Goal: Transaction & Acquisition: Purchase product/service

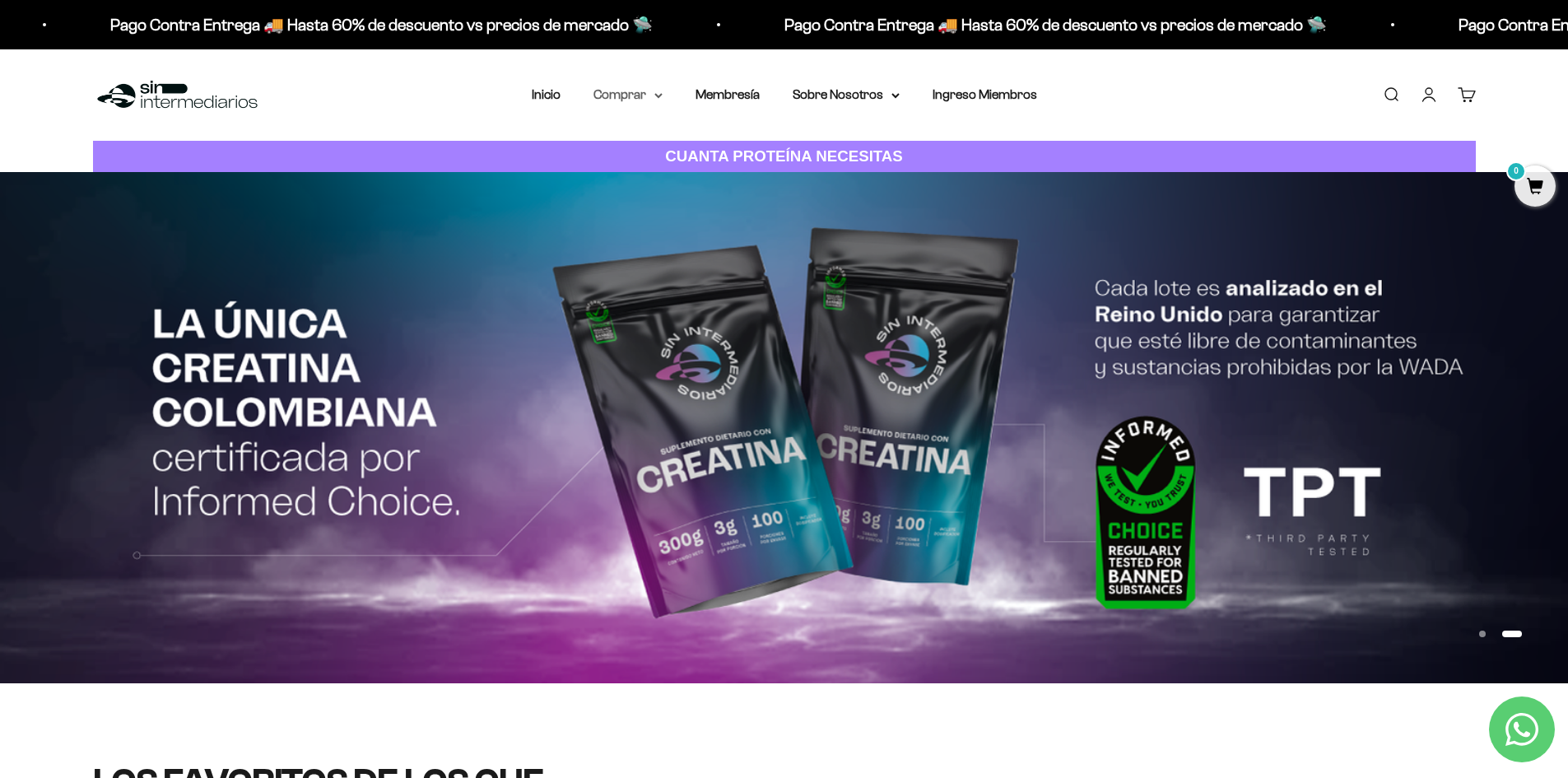
click at [606, 95] on summary "Comprar" at bounding box center [627, 94] width 69 height 21
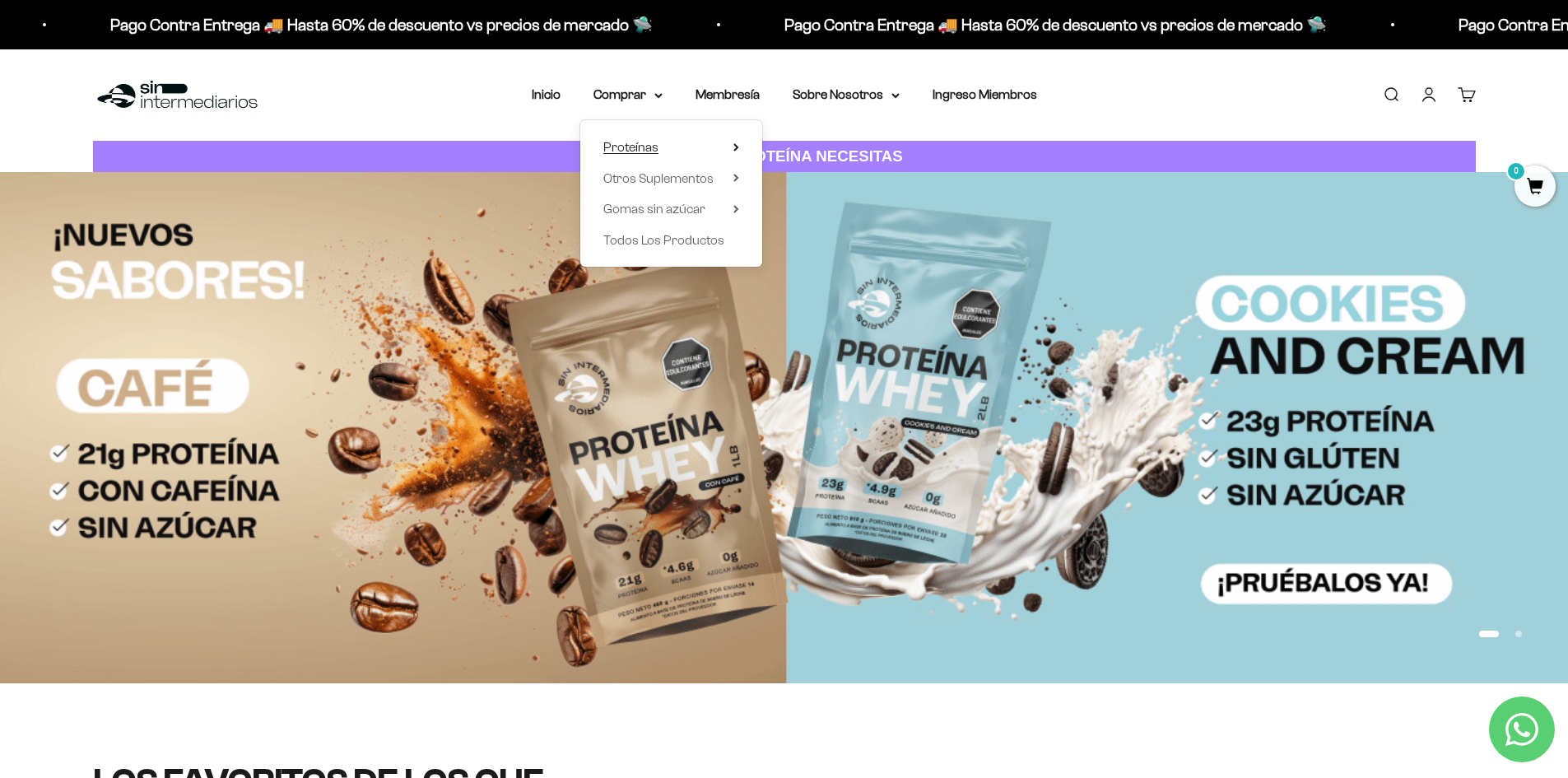
click at [639, 143] on span "Proteínas" at bounding box center [631, 147] width 55 height 14
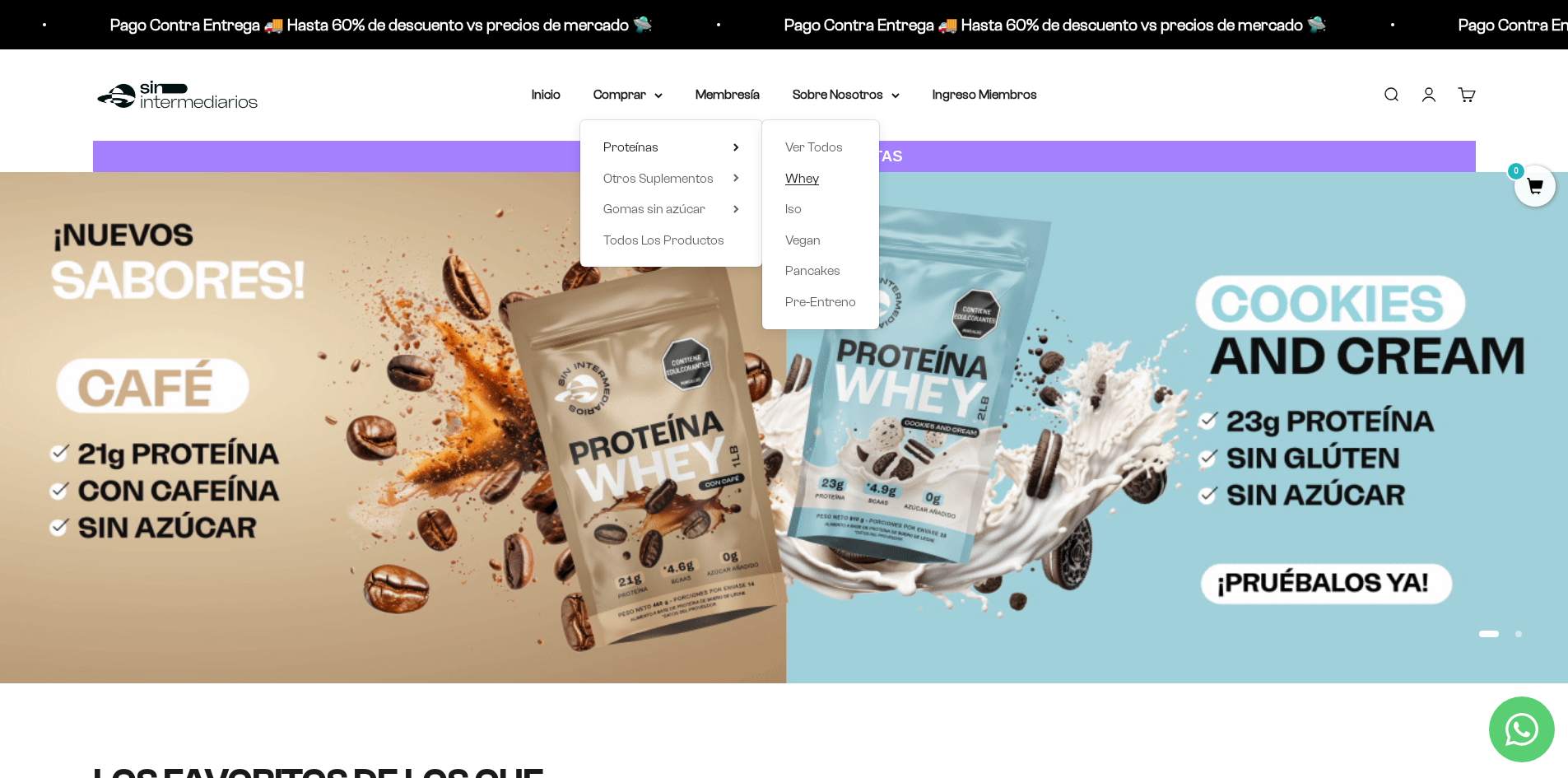
click at [801, 181] on span "Whey" at bounding box center [801, 178] width 34 height 14
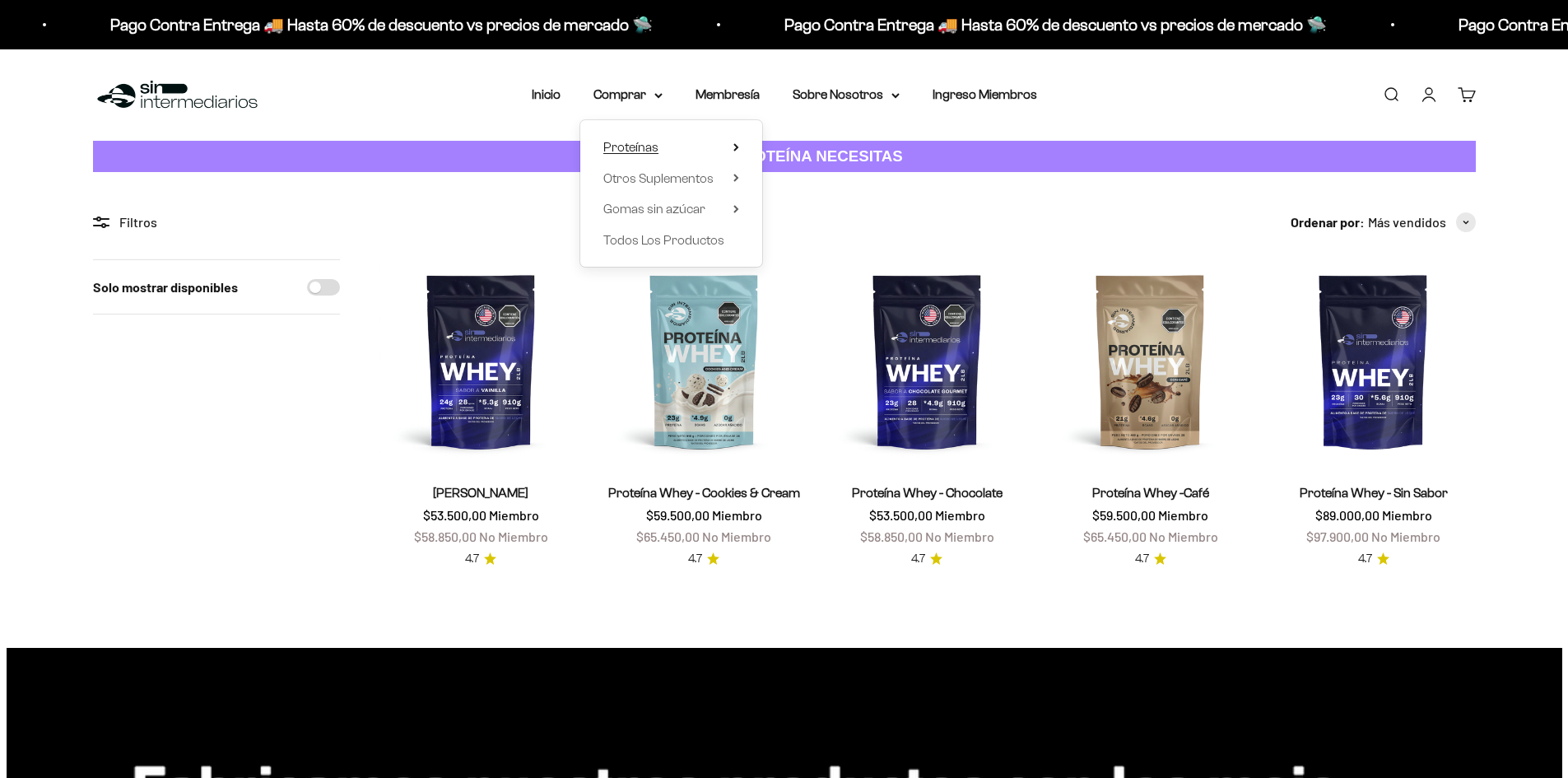
click at [649, 140] on span "Proteínas" at bounding box center [631, 147] width 55 height 14
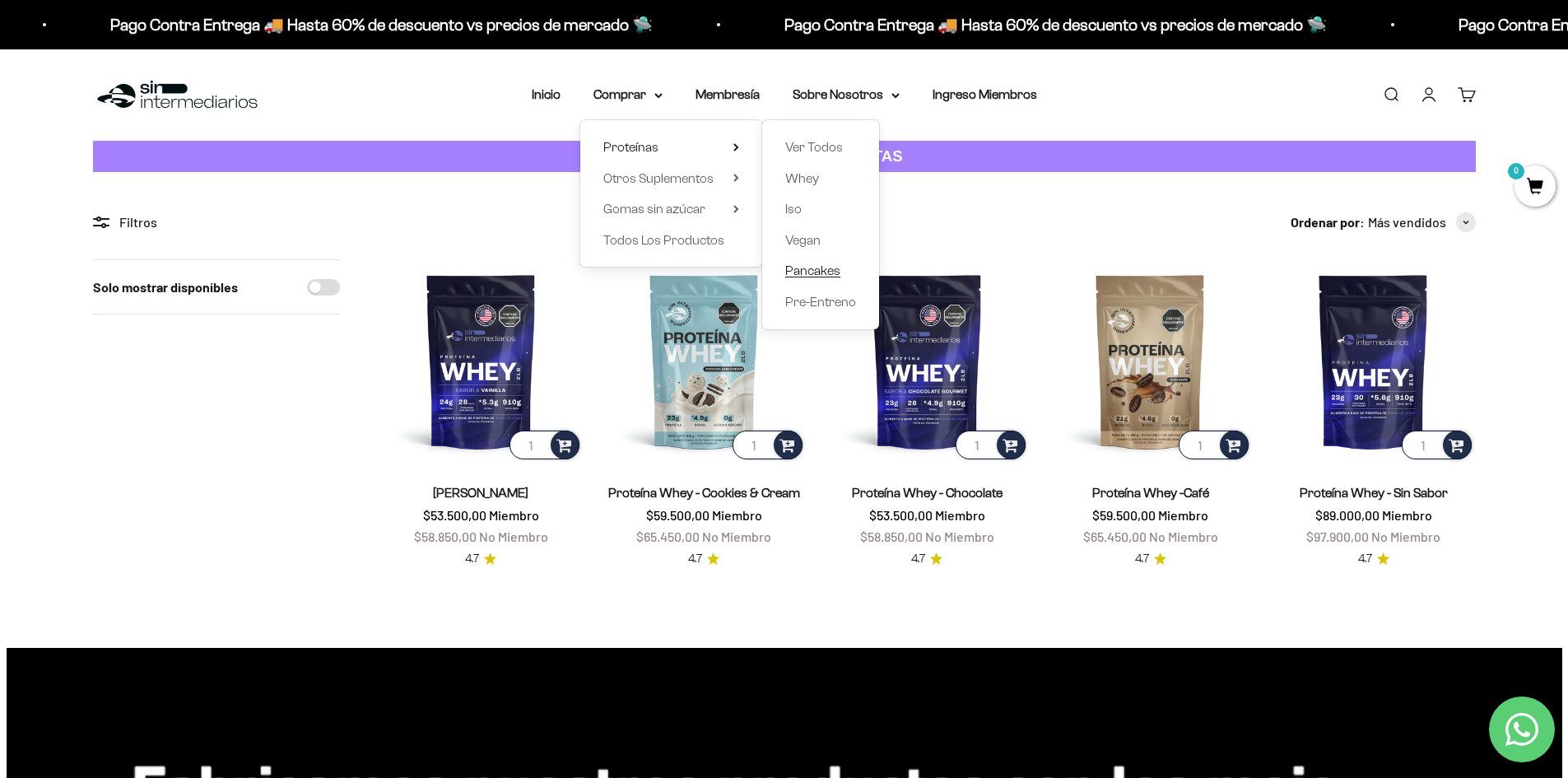
click at [813, 272] on span "Pancakes" at bounding box center [812, 270] width 55 height 14
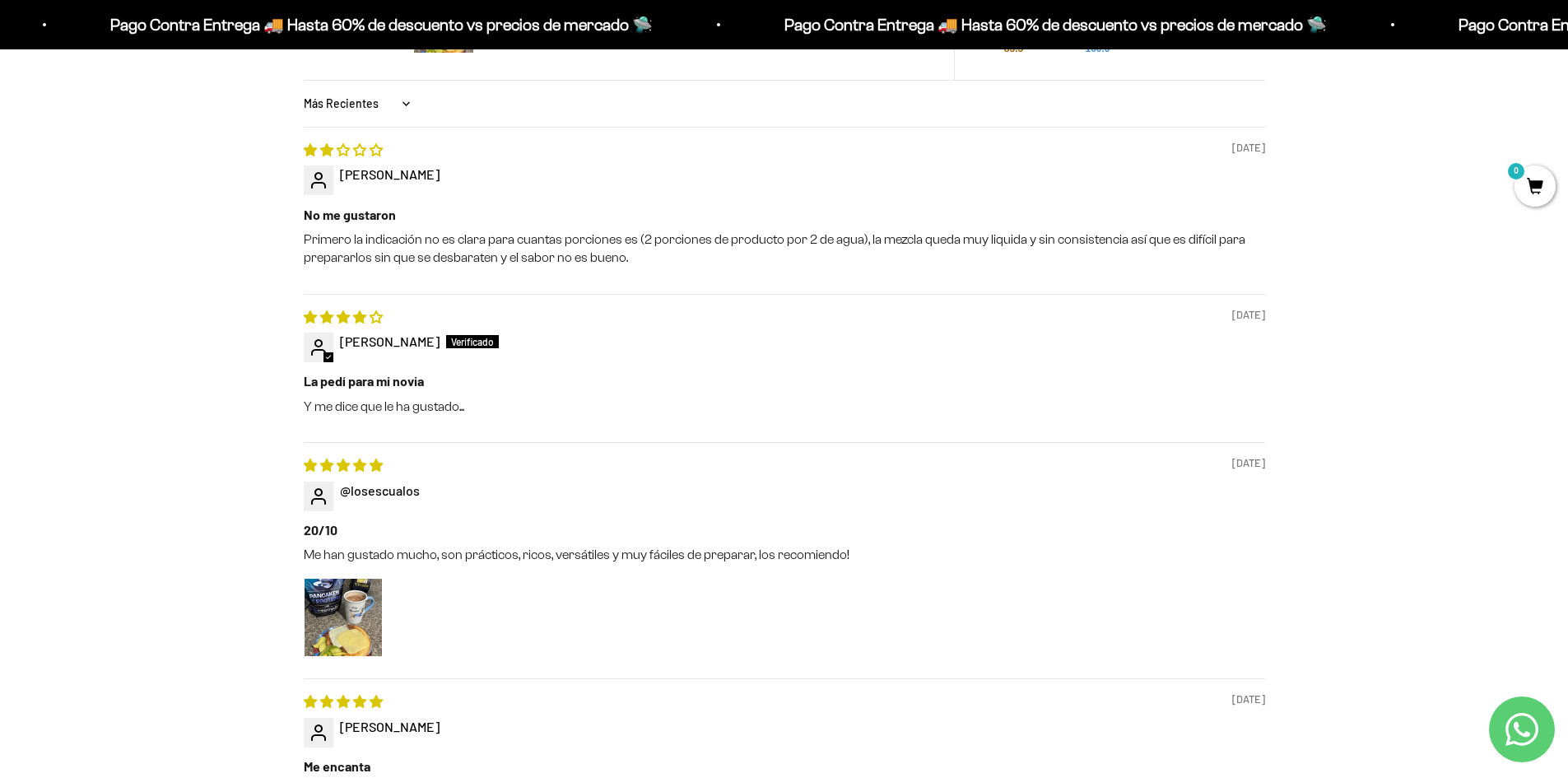
scroll to position [1647, 0]
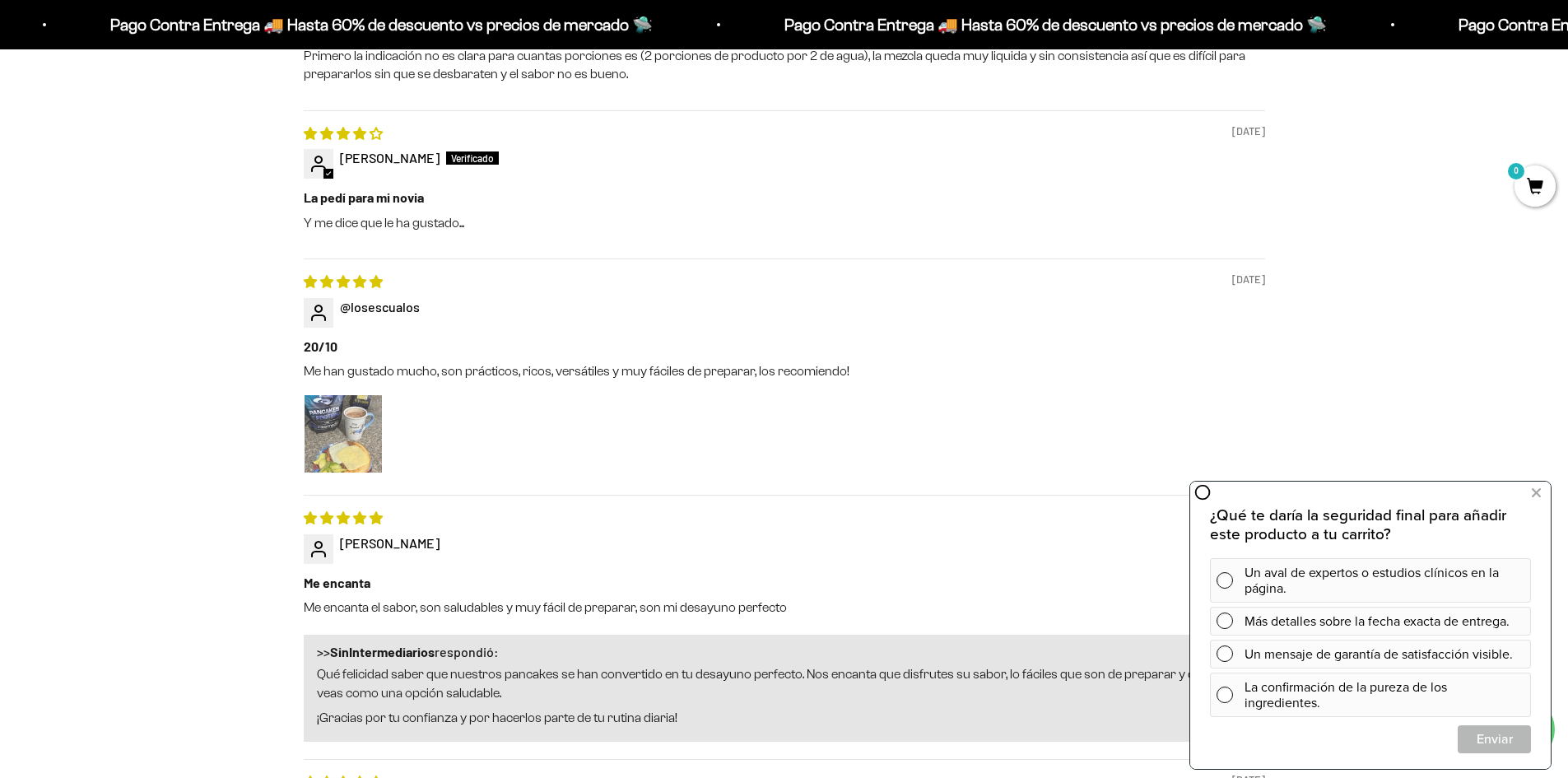
click at [329, 423] on img "Link to user picture 1" at bounding box center [343, 434] width 77 height 77
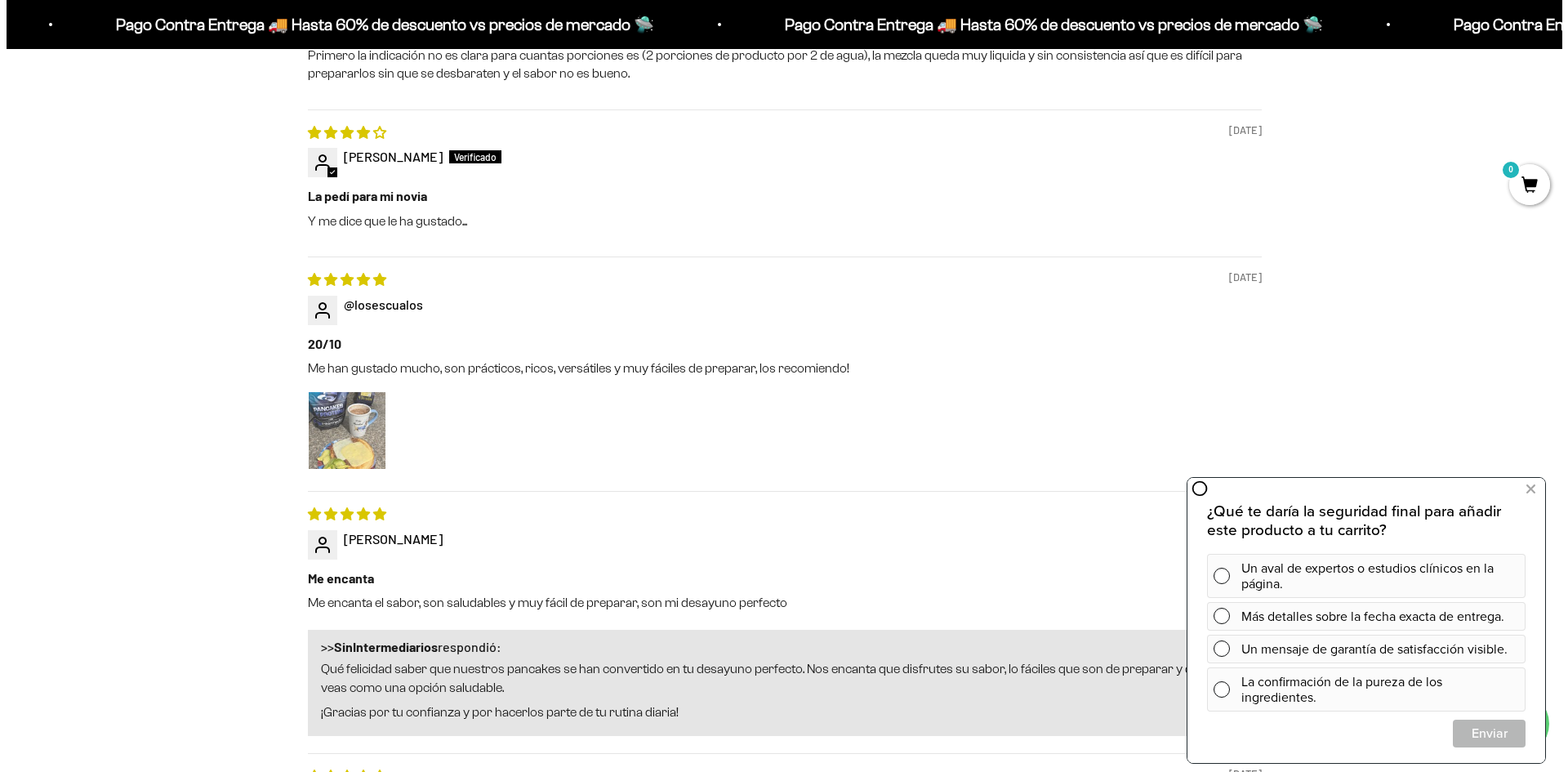
scroll to position [0, 0]
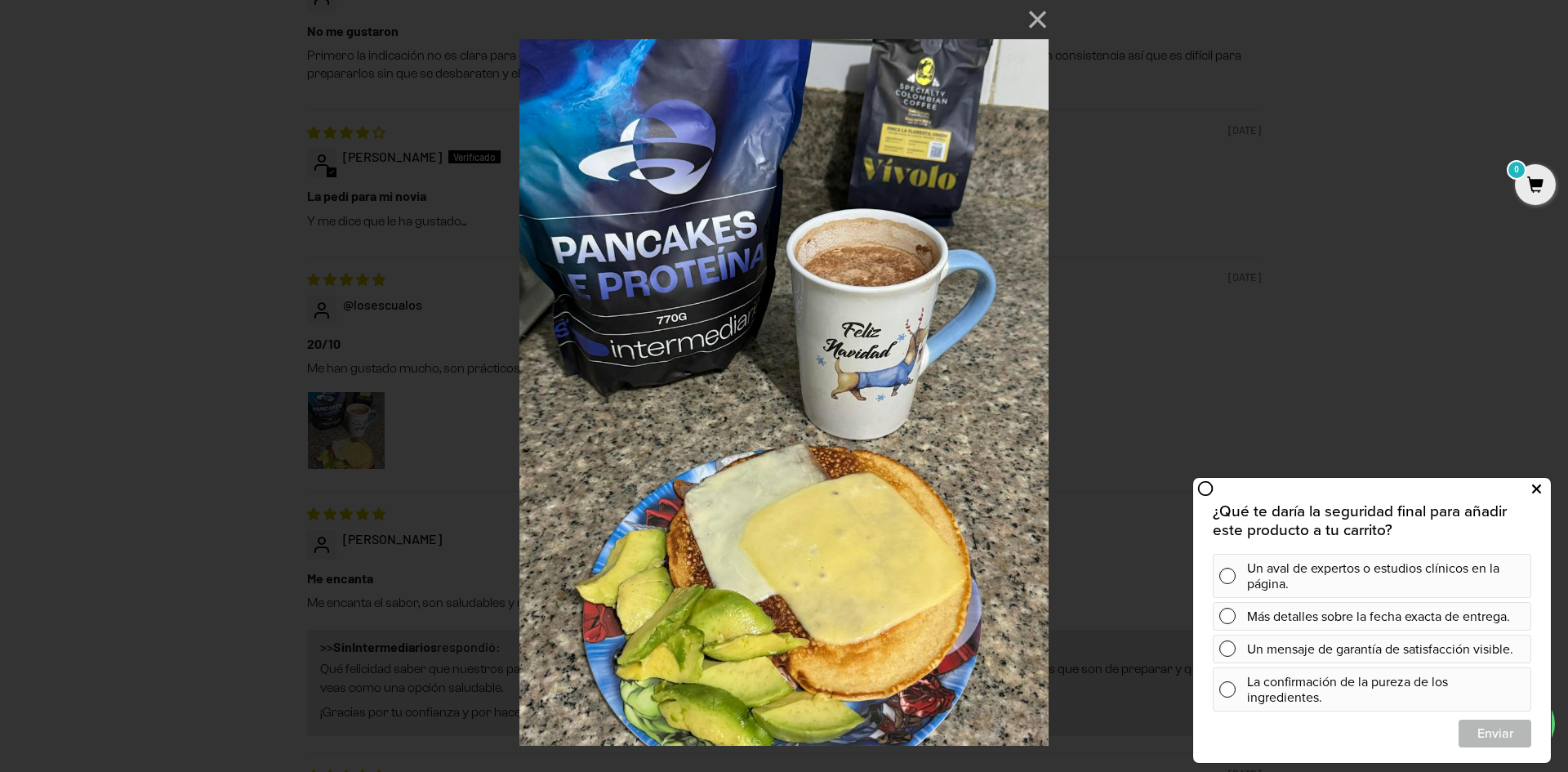
click at [1533, 484] on icon at bounding box center [1537, 489] width 9 height 21
